Goal: Navigation & Orientation: Understand site structure

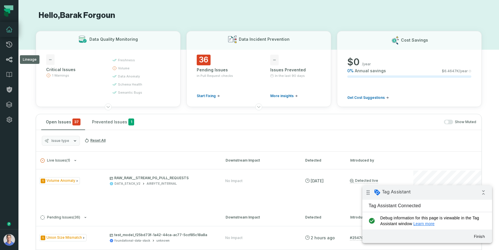
click at [9, 61] on icon at bounding box center [9, 59] width 7 height 7
